Goal: Task Accomplishment & Management: Manage account settings

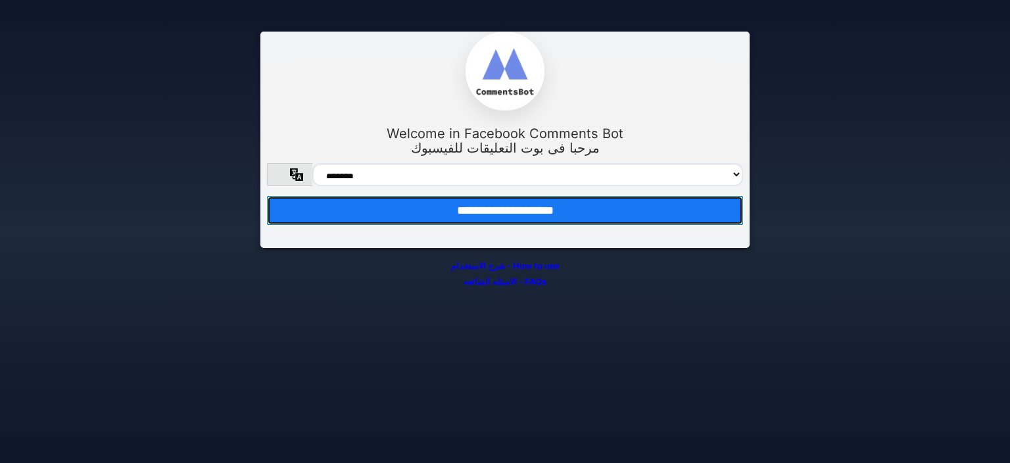
click at [450, 214] on input "**********" at bounding box center [505, 210] width 476 height 29
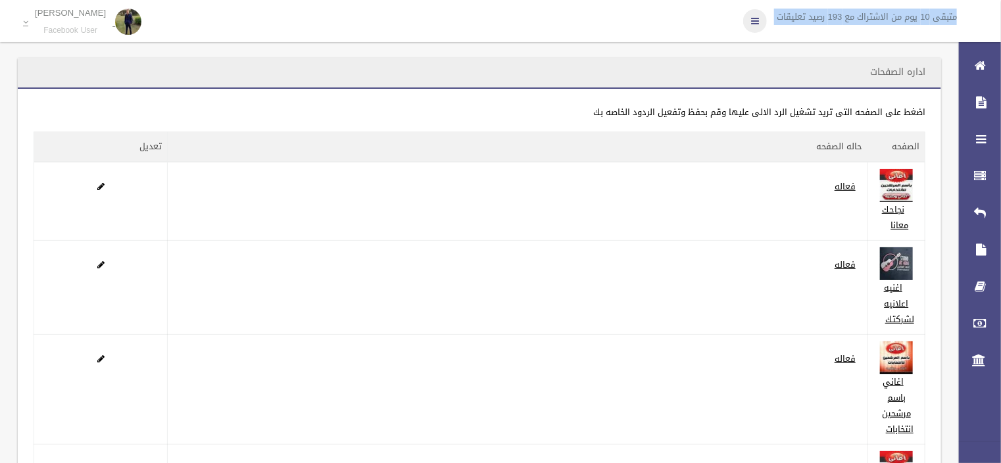
drag, startPoint x: 970, startPoint y: 15, endPoint x: 755, endPoint y: 22, distance: 214.5
click at [755, 22] on div "متبقى 10 يوم من الاشتراك مع 193 رصيد تعليقات" at bounding box center [858, 21] width 283 height 42
copy div "متبقى 10 يوم من الاشتراك مع 193 رصيد تعليقات"
